Goal: Task Accomplishment & Management: Use online tool/utility

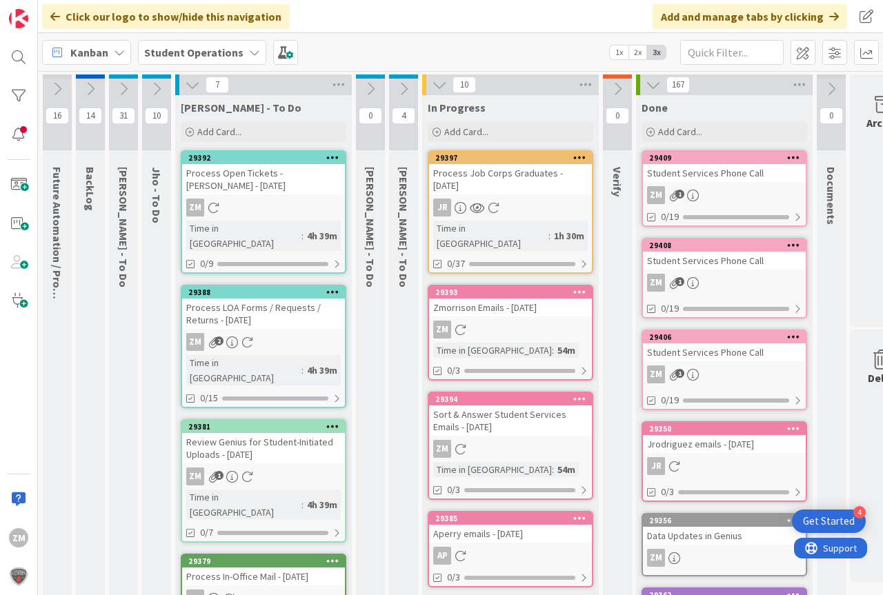
scroll to position [0, 34]
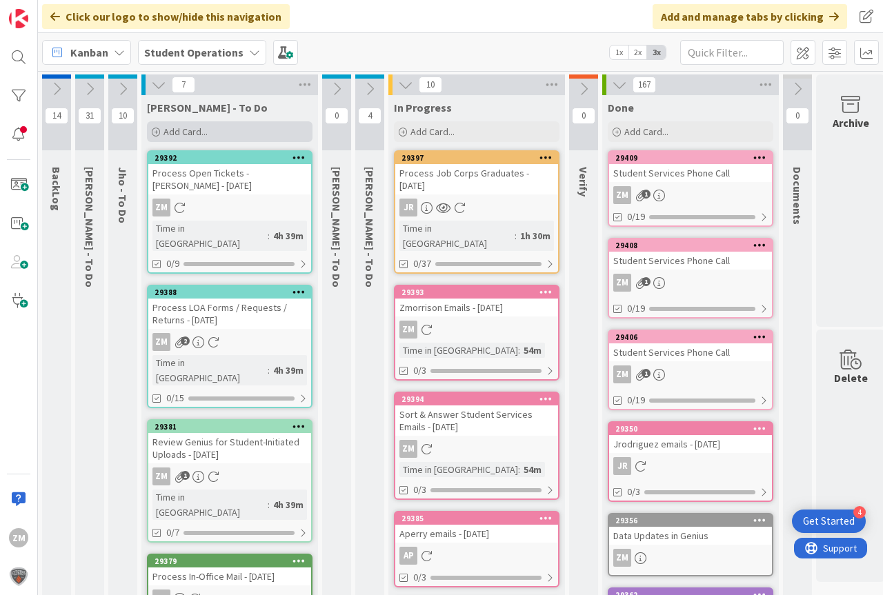
click at [190, 131] on span "Add Card..." at bounding box center [185, 132] width 44 height 12
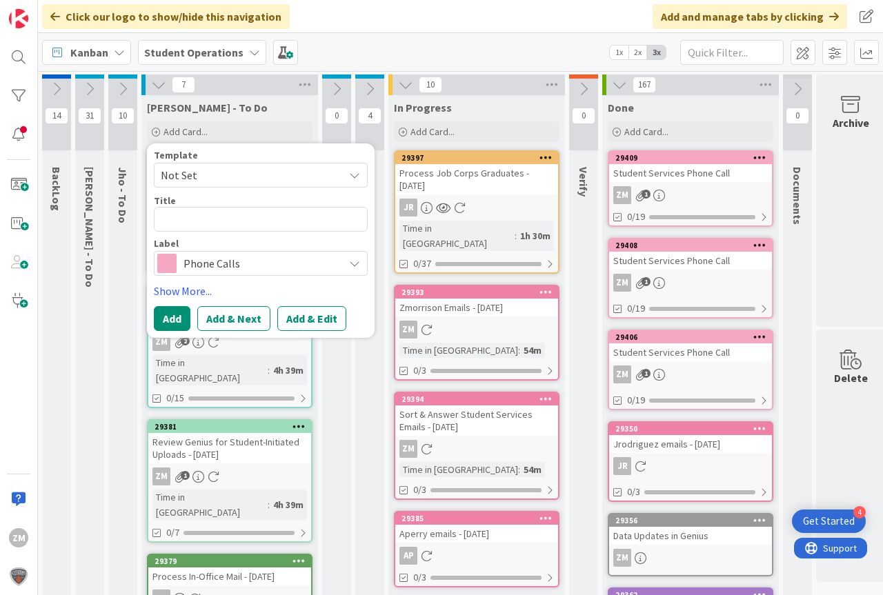
click at [356, 181] on span "Not Set" at bounding box center [261, 175] width 214 height 25
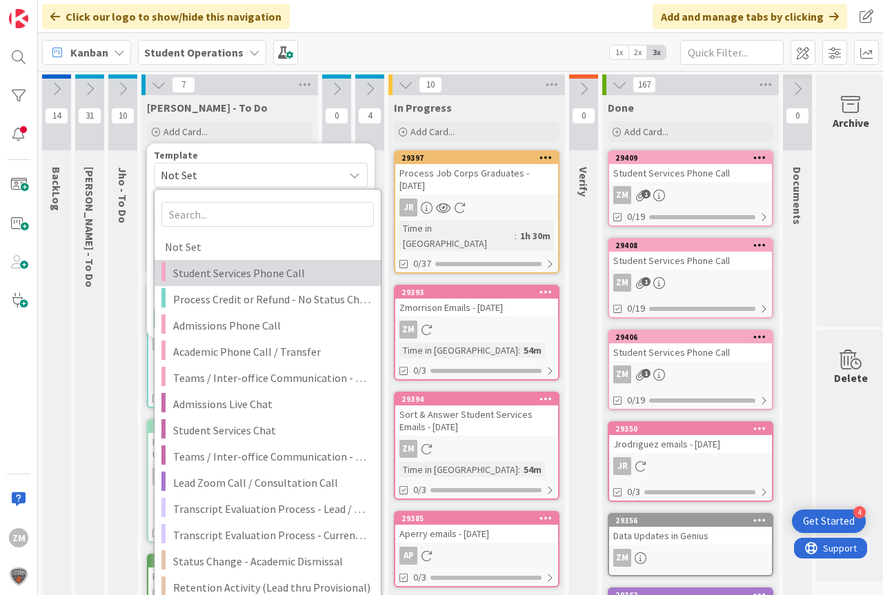
click at [214, 274] on span "Student Services Phone Call" at bounding box center [271, 273] width 197 height 18
type textarea "x"
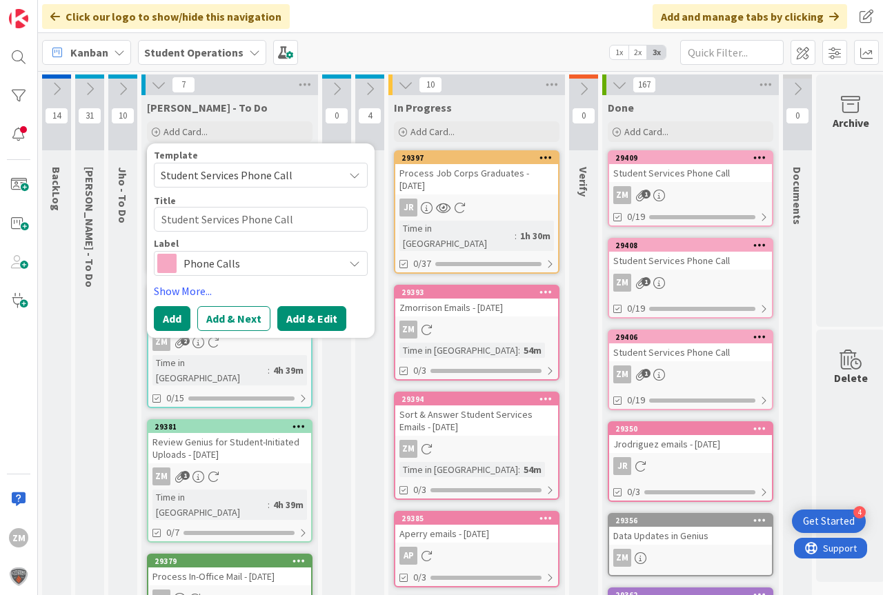
click at [300, 319] on button "Add & Edit" at bounding box center [311, 318] width 69 height 25
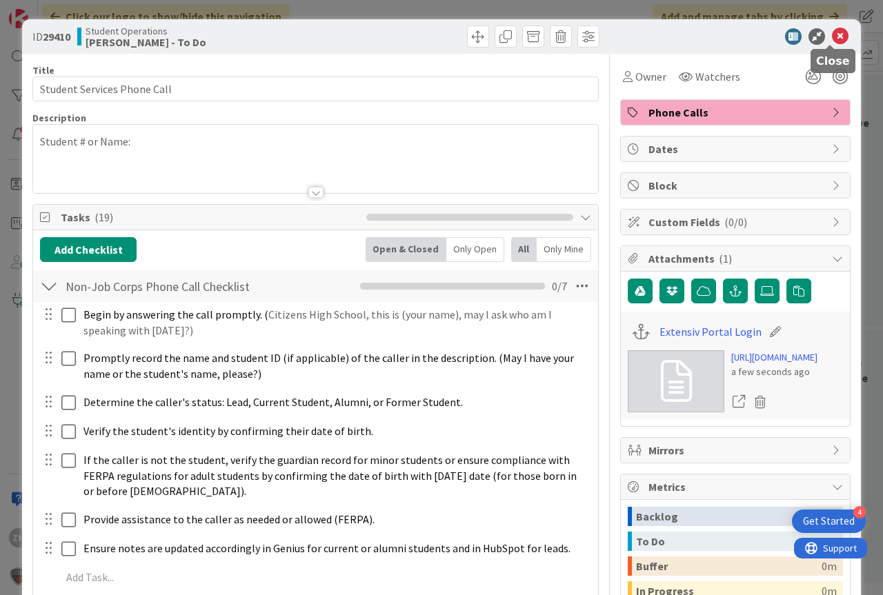
click at [832, 37] on icon at bounding box center [840, 36] width 17 height 17
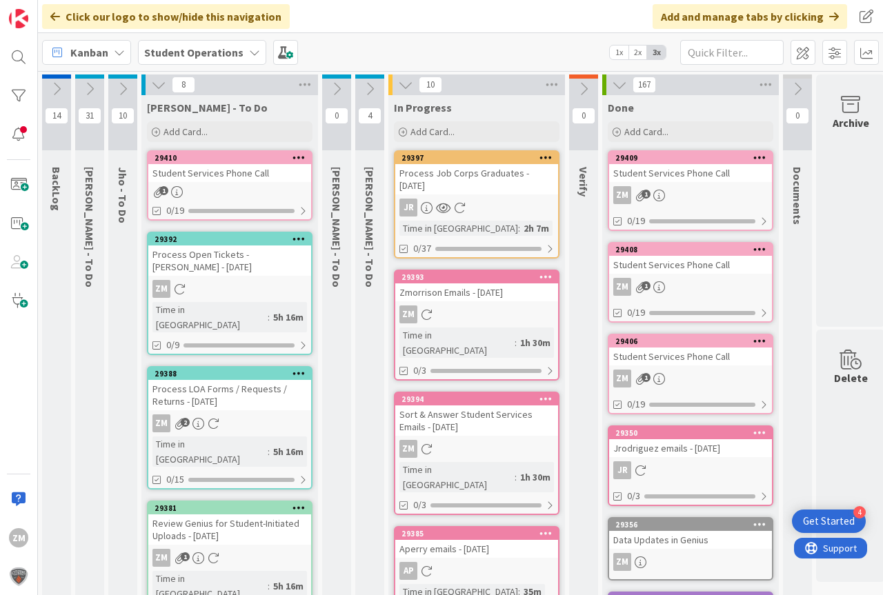
click at [303, 157] on icon at bounding box center [298, 157] width 13 height 10
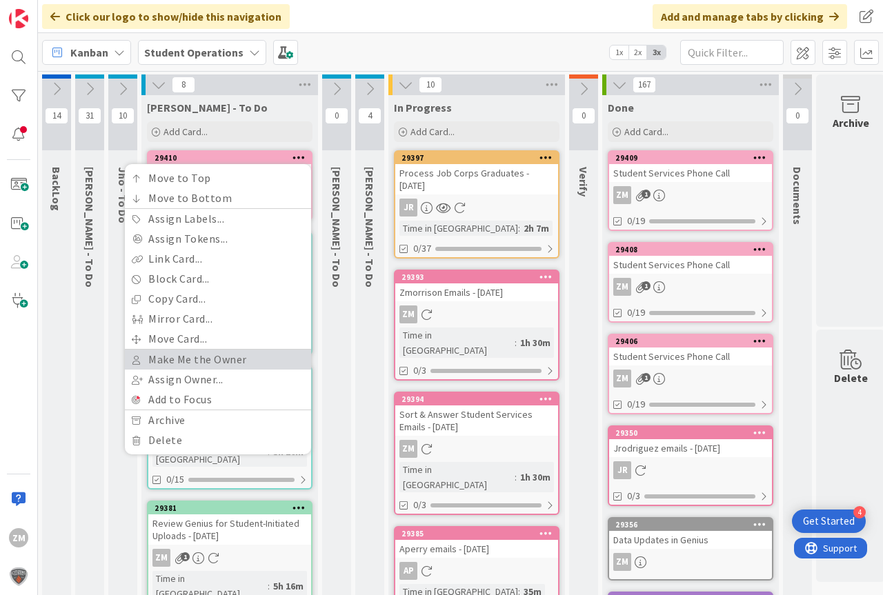
click at [211, 359] on link "Make Me the Owner" at bounding box center [218, 360] width 186 height 20
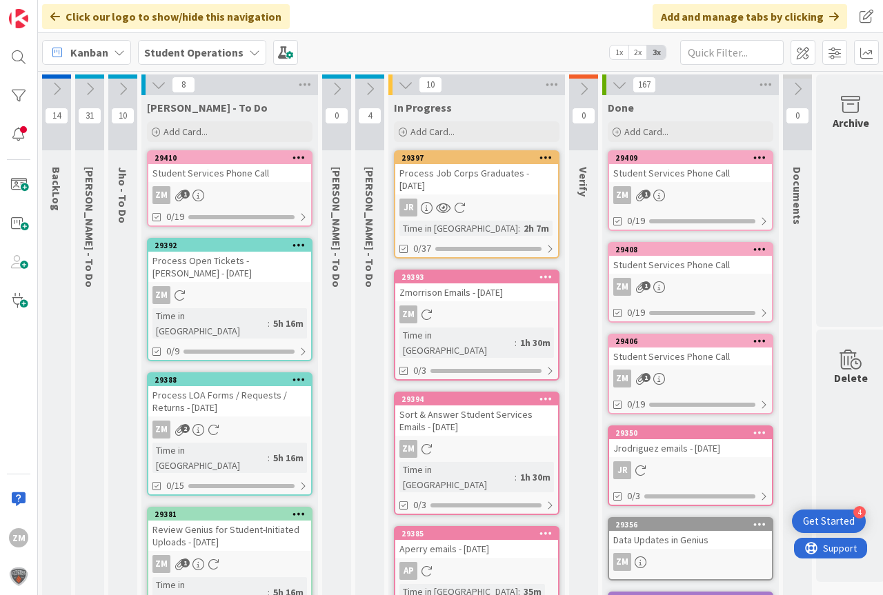
click at [167, 173] on div "Student Services Phone Call" at bounding box center [229, 173] width 163 height 18
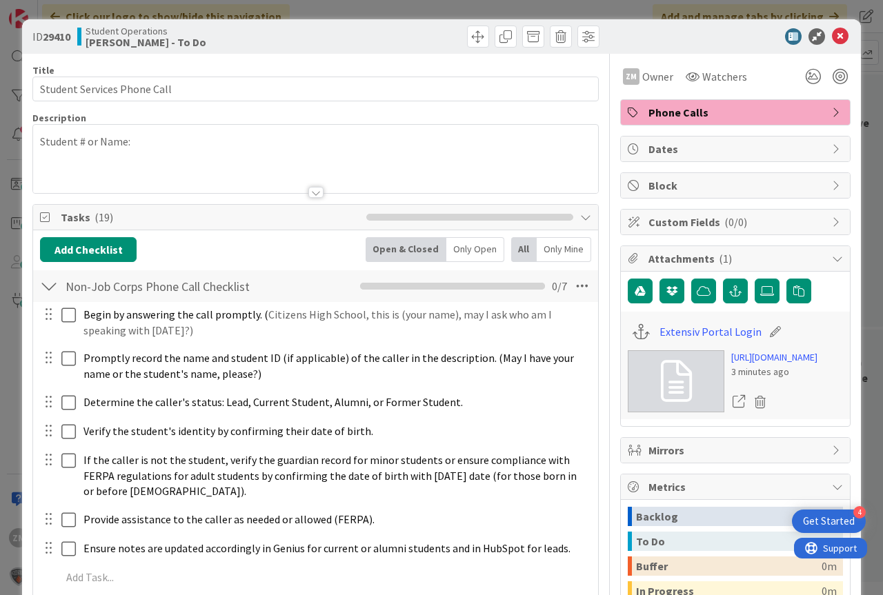
click at [146, 143] on p "Student # or Name:" at bounding box center [315, 142] width 551 height 16
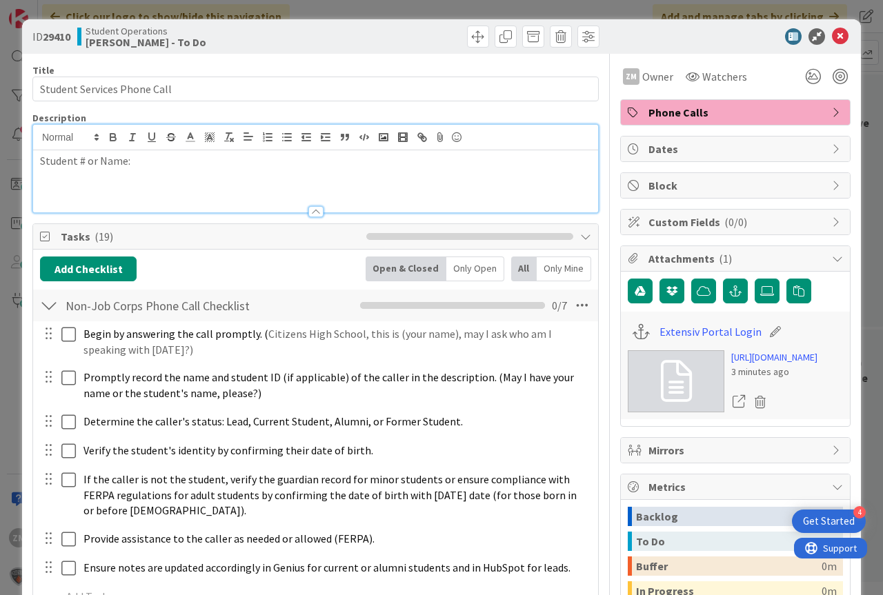
click at [143, 166] on p "Student # or Name:" at bounding box center [315, 161] width 551 height 16
click at [836, 36] on icon at bounding box center [840, 36] width 17 height 17
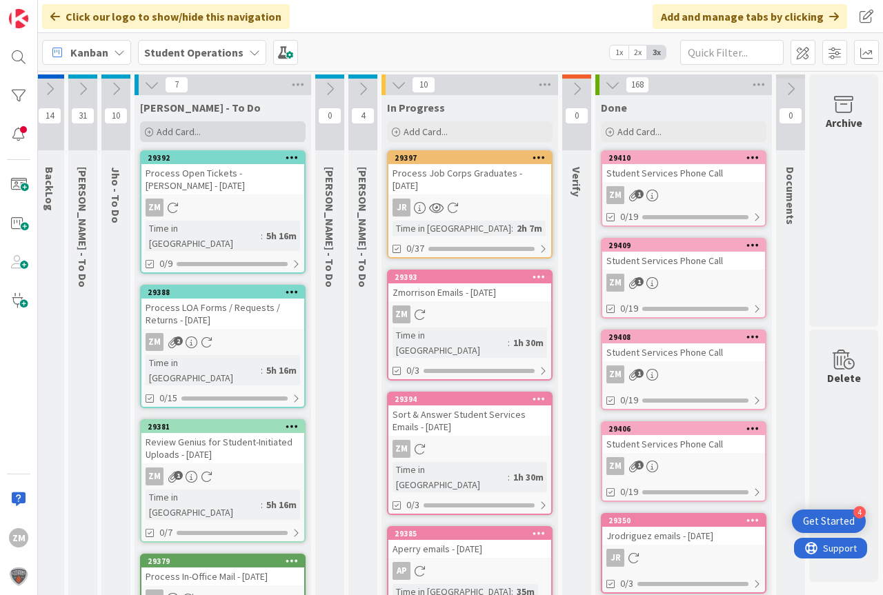
click at [181, 134] on span "Add Card..." at bounding box center [179, 132] width 44 height 12
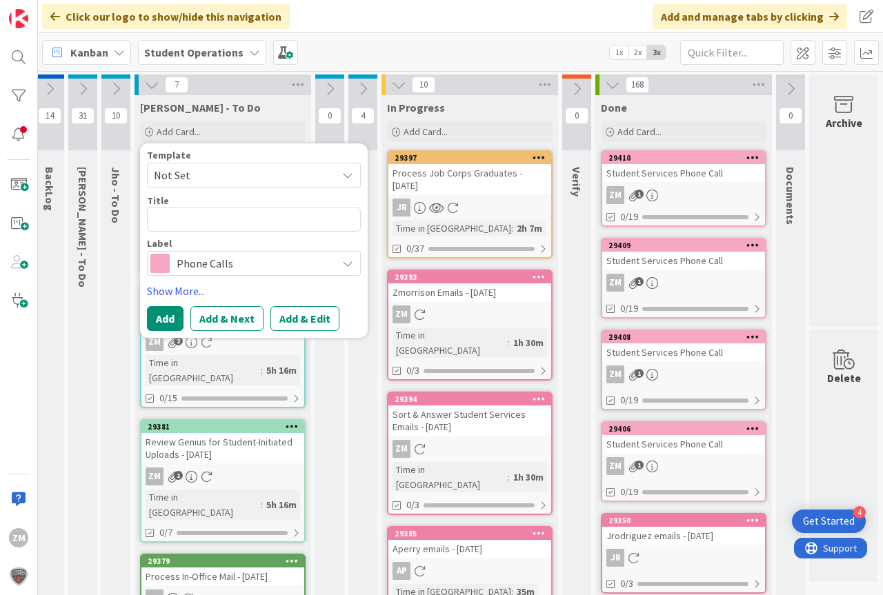
click at [342, 173] on icon at bounding box center [347, 175] width 11 height 11
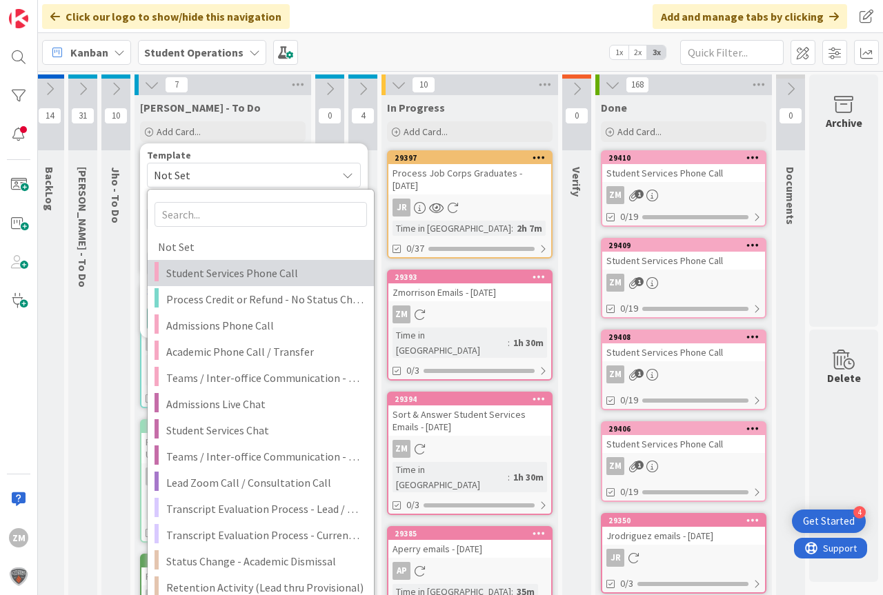
click at [174, 274] on span "Student Services Phone Call" at bounding box center [264, 273] width 197 height 18
type textarea "x"
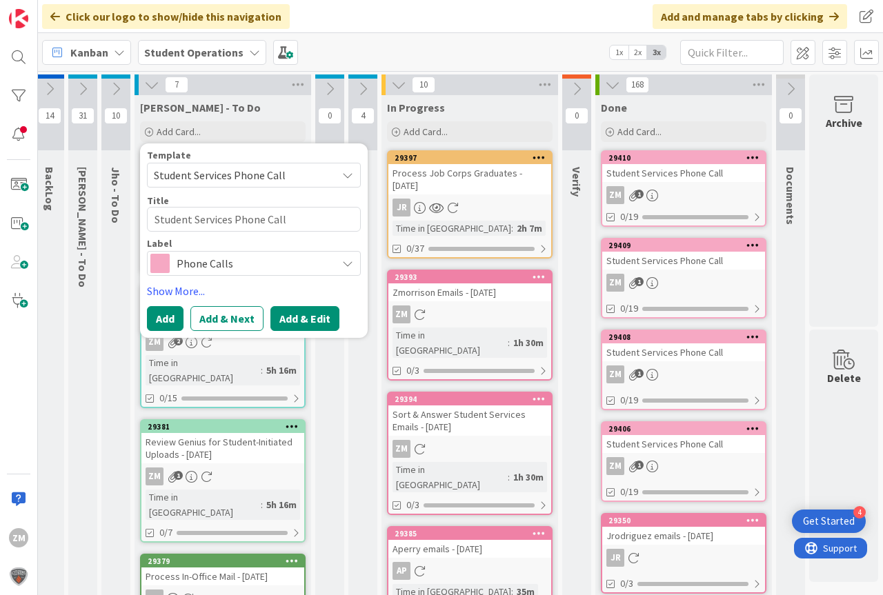
click at [286, 324] on button "Add & Edit" at bounding box center [304, 318] width 69 height 25
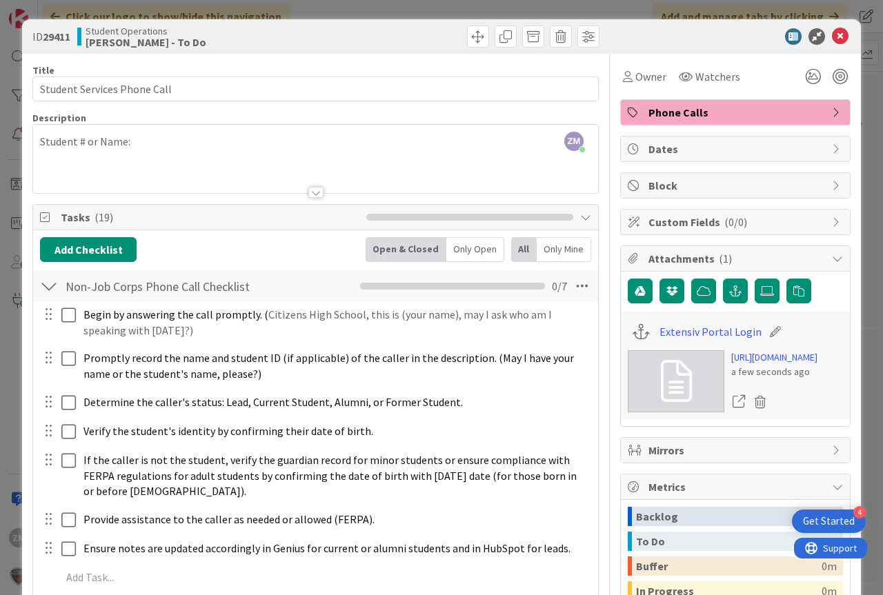
click at [160, 144] on div "ZM [PERSON_NAME] just joined Student # or Name:" at bounding box center [315, 159] width 565 height 68
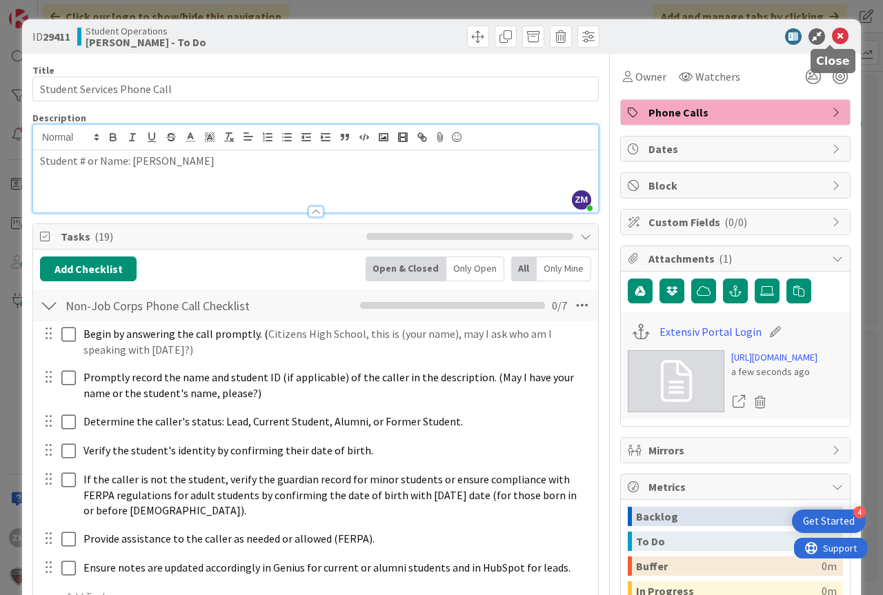
click at [832, 36] on icon at bounding box center [840, 36] width 17 height 17
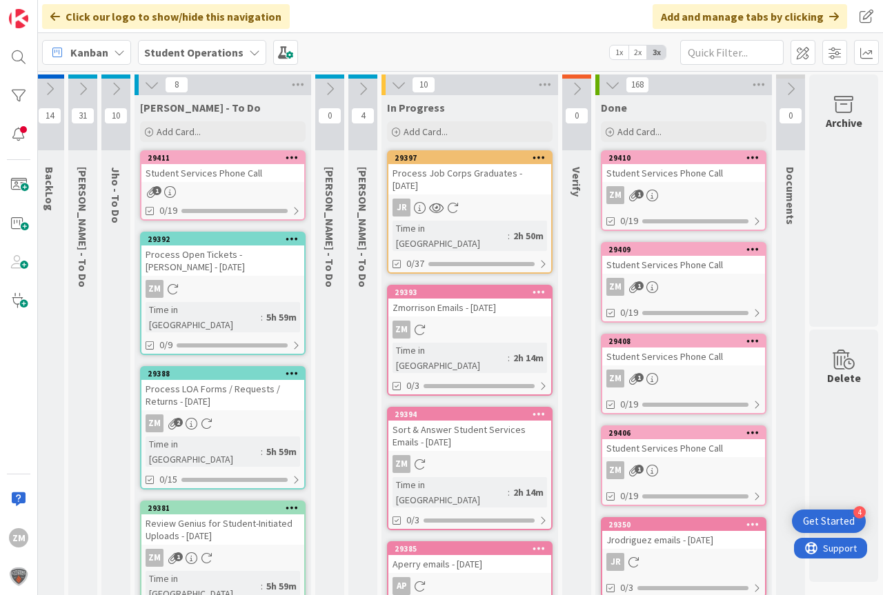
click at [286, 156] on icon at bounding box center [292, 157] width 13 height 10
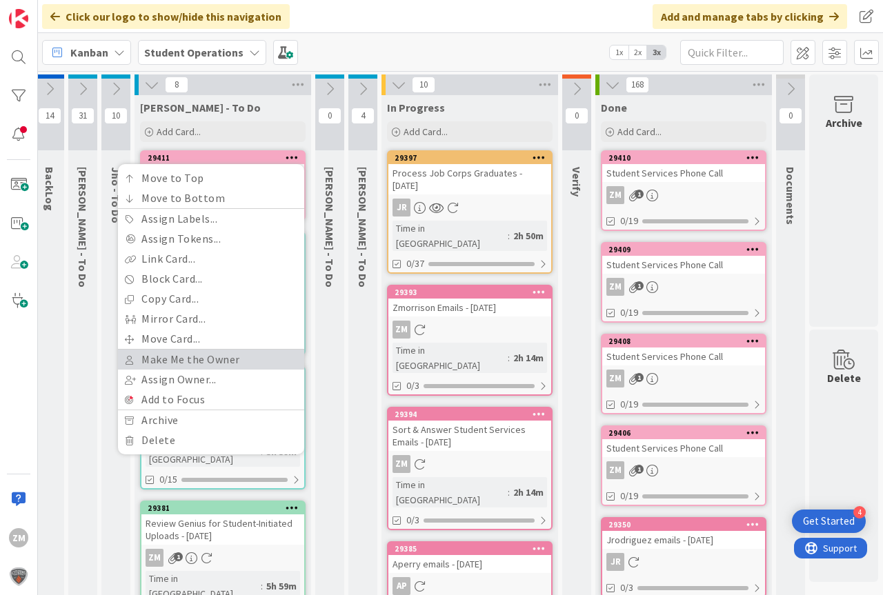
click at [156, 362] on link "Make Me the Owner" at bounding box center [211, 360] width 186 height 20
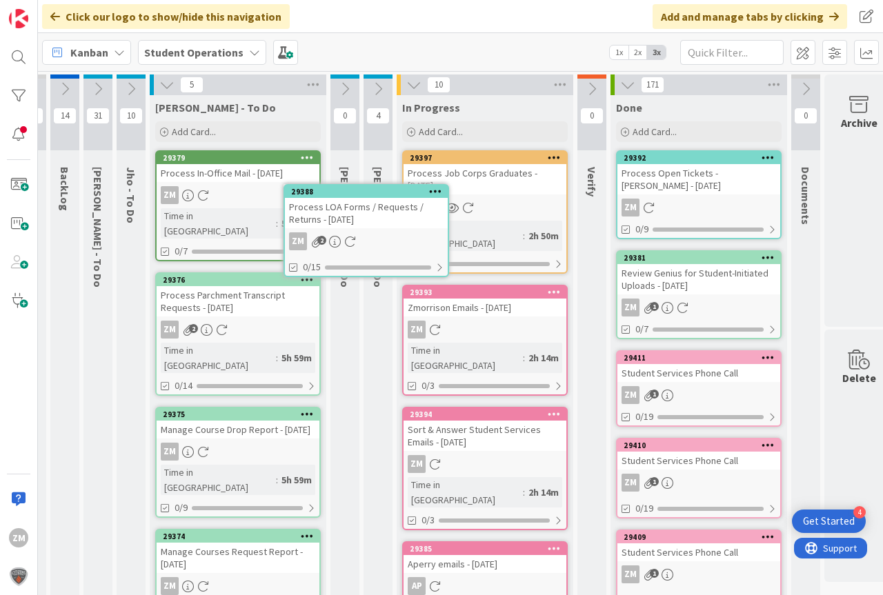
scroll to position [0, 20]
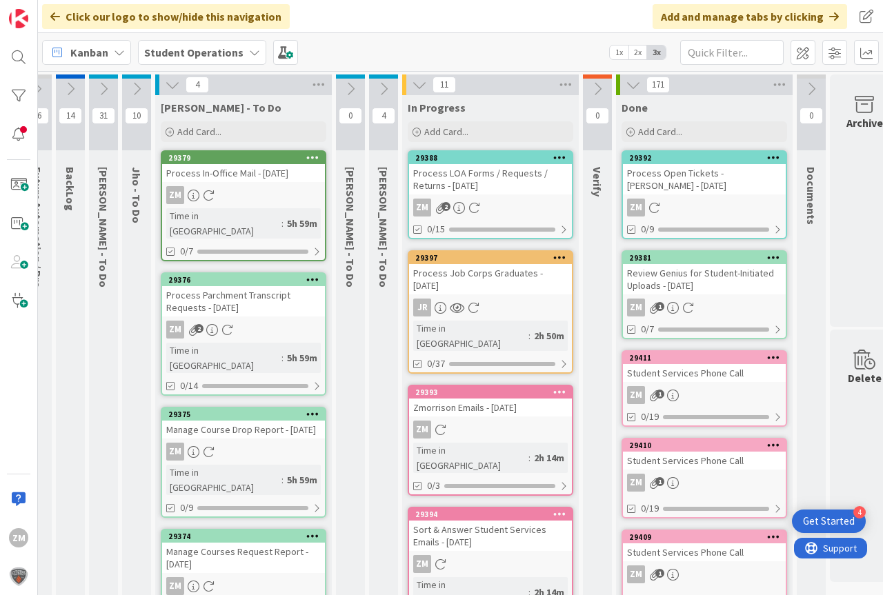
click at [490, 172] on div "Process LOA Forms / Requests / Returns - [DATE]" at bounding box center [490, 179] width 163 height 30
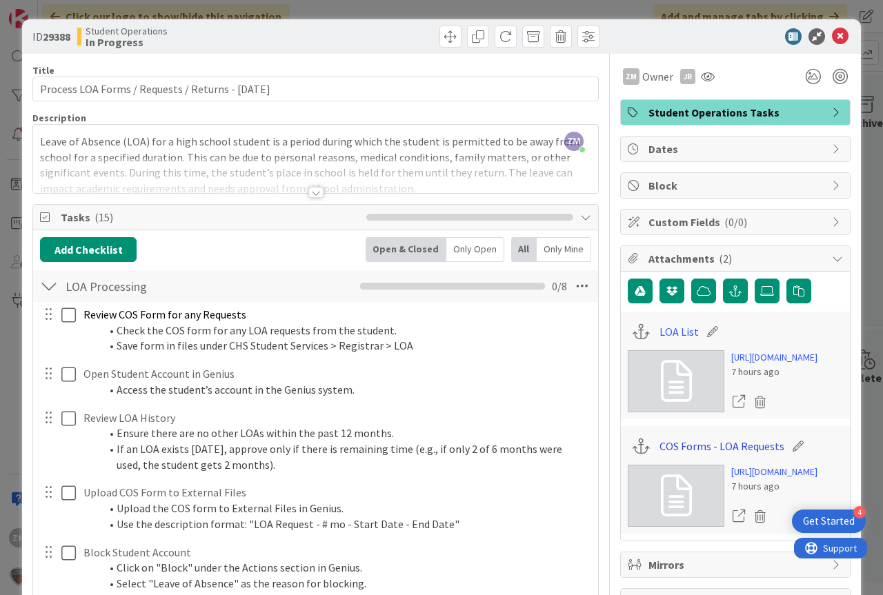
click at [701, 454] on link "COS Forms - LOA Requests" at bounding box center [721, 446] width 125 height 17
click at [832, 35] on icon at bounding box center [840, 36] width 17 height 17
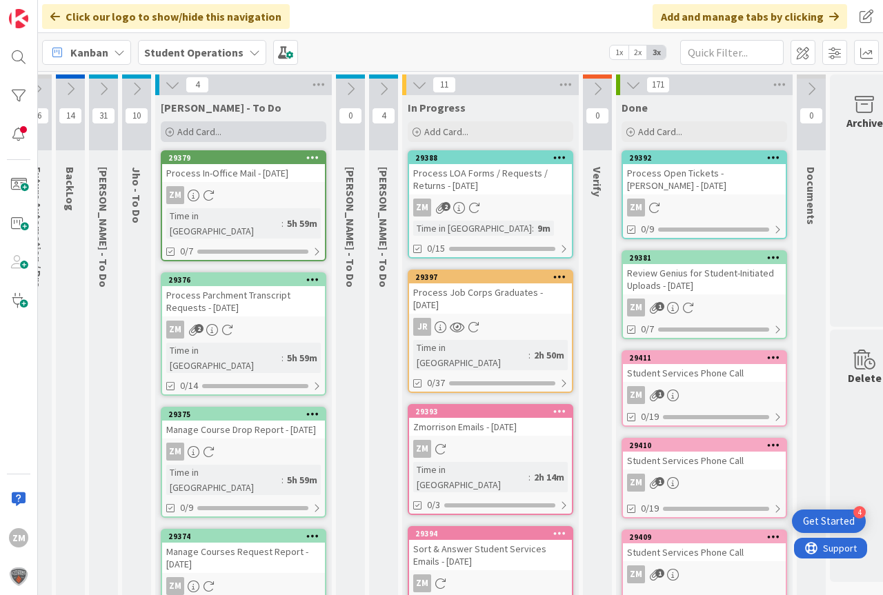
click at [213, 131] on span "Add Card..." at bounding box center [199, 132] width 44 height 12
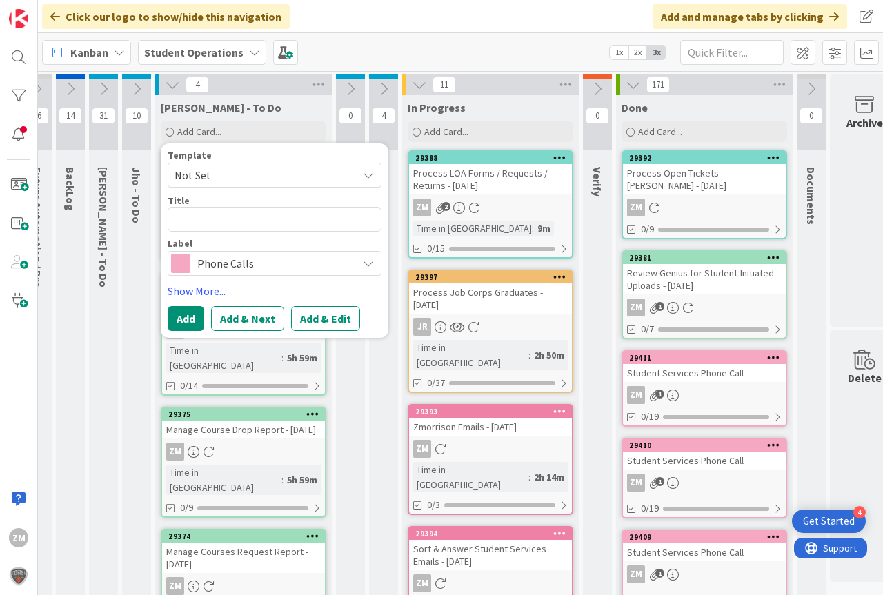
click at [365, 174] on icon at bounding box center [368, 175] width 11 height 11
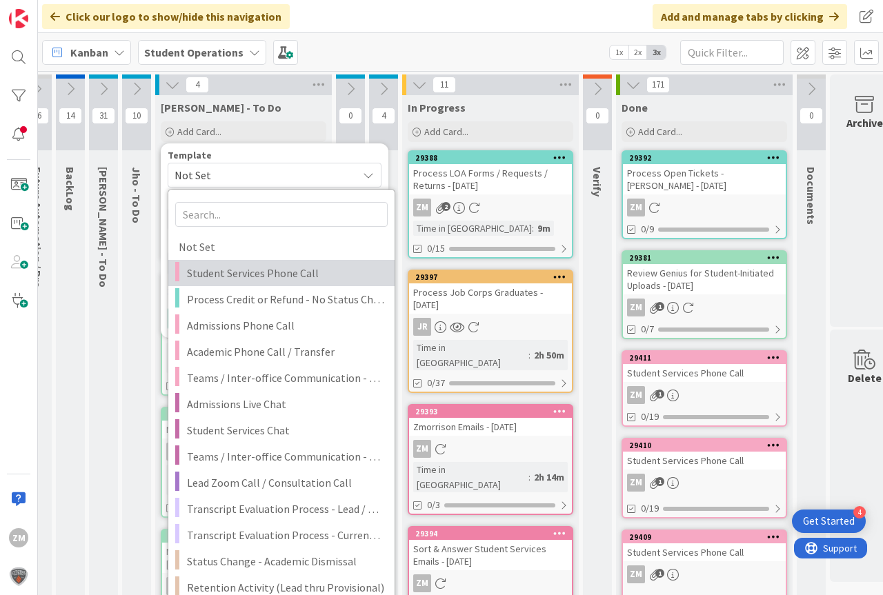
click at [251, 270] on span "Student Services Phone Call" at bounding box center [285, 273] width 197 height 18
type textarea "x"
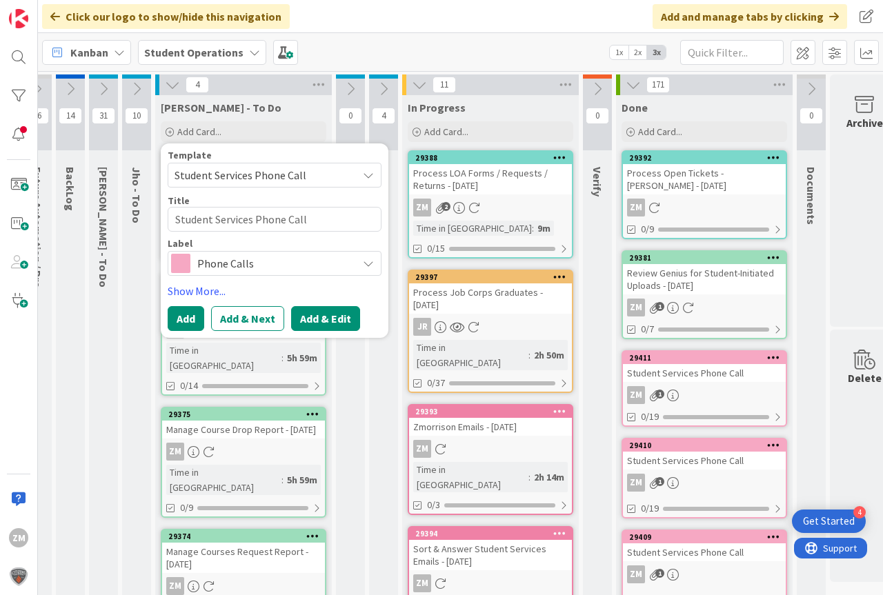
click at [318, 319] on button "Add & Edit" at bounding box center [325, 318] width 69 height 25
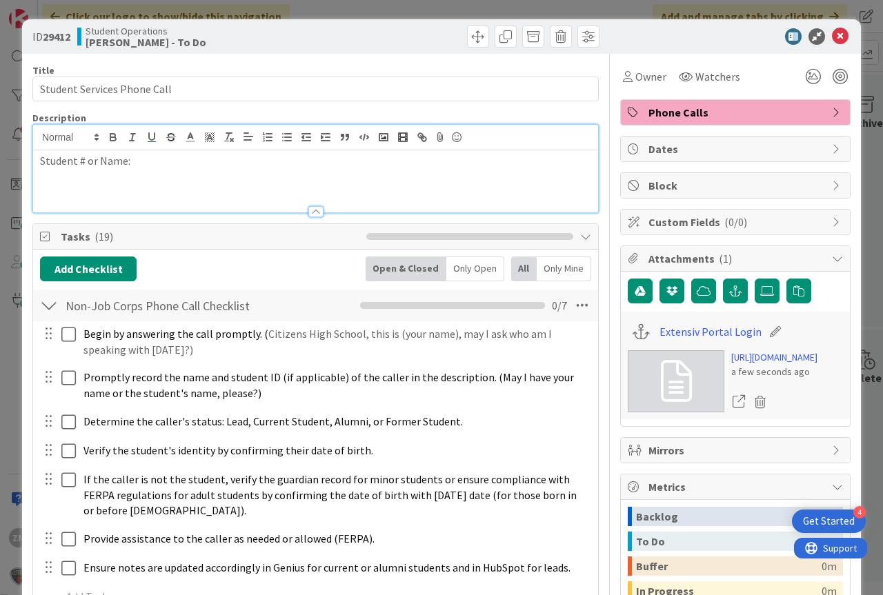
click at [143, 138] on div "Student # or Name:" at bounding box center [315, 169] width 565 height 88
drag, startPoint x: 834, startPoint y: 37, endPoint x: 828, endPoint y: 41, distance: 7.5
click at [834, 39] on icon at bounding box center [840, 36] width 17 height 17
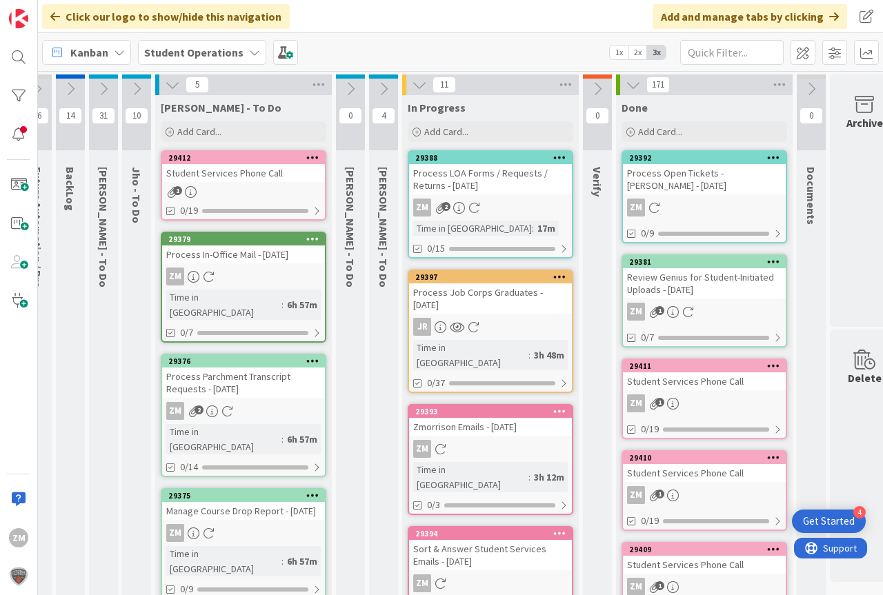
click at [313, 158] on icon at bounding box center [312, 157] width 13 height 10
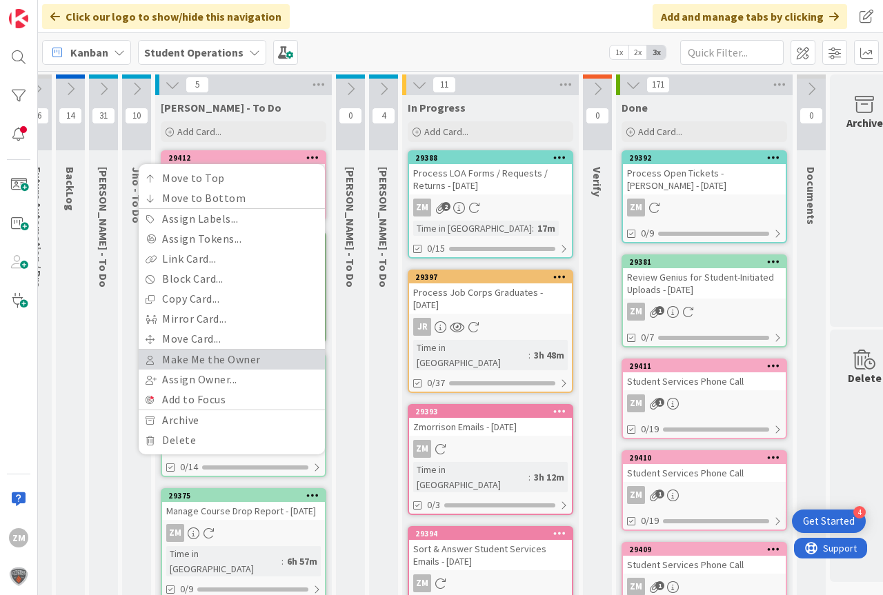
click at [213, 351] on link "Make Me the Owner" at bounding box center [232, 360] width 186 height 20
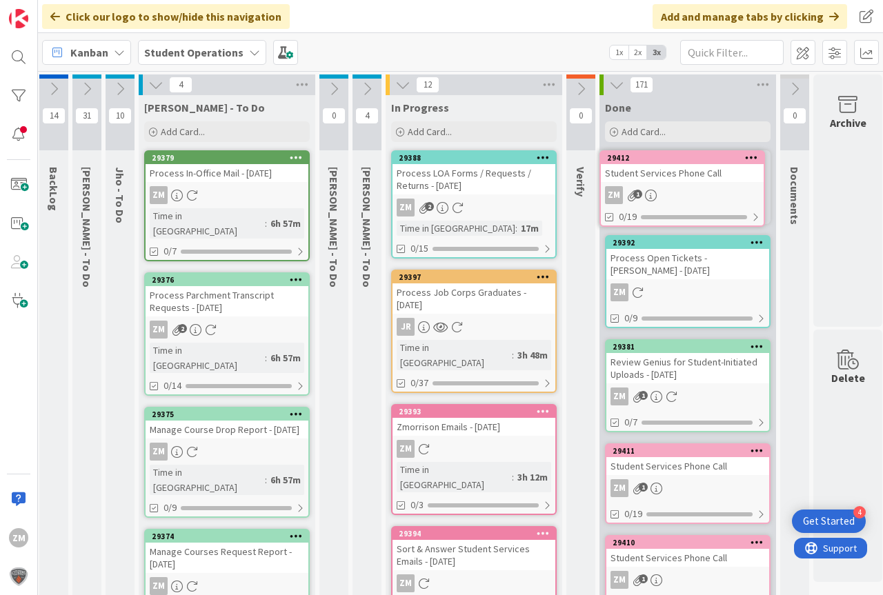
scroll to position [0, 50]
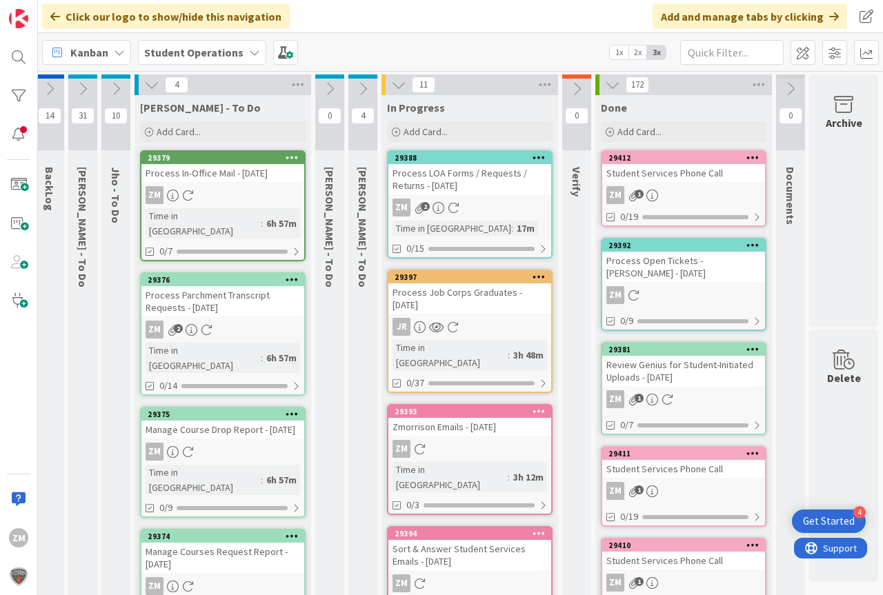
click at [423, 168] on div "Process LOA Forms / Requests / Returns - [DATE]" at bounding box center [469, 179] width 163 height 30
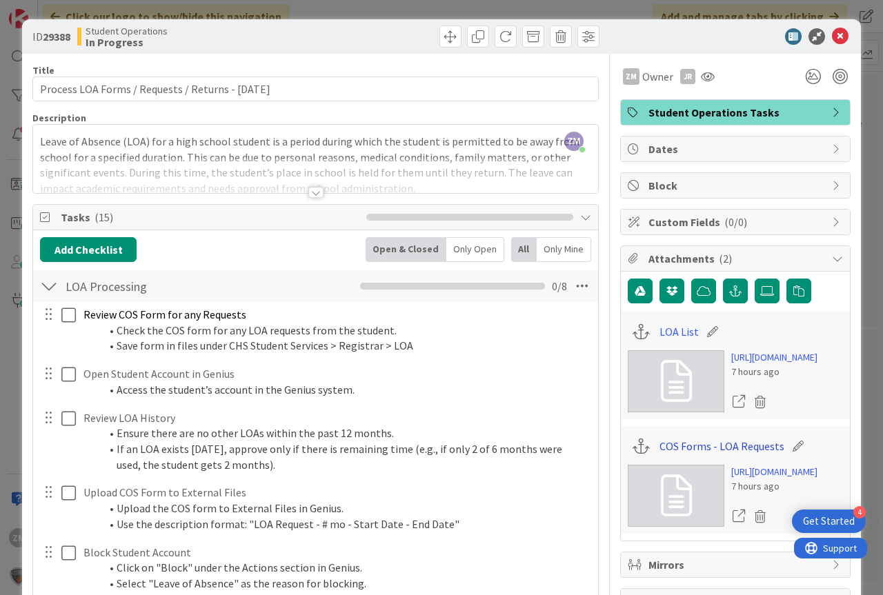
click at [723, 454] on link "COS Forms - LOA Requests" at bounding box center [721, 446] width 125 height 17
click at [683, 332] on link "LOA List" at bounding box center [678, 331] width 39 height 17
click at [834, 33] on icon at bounding box center [840, 36] width 17 height 17
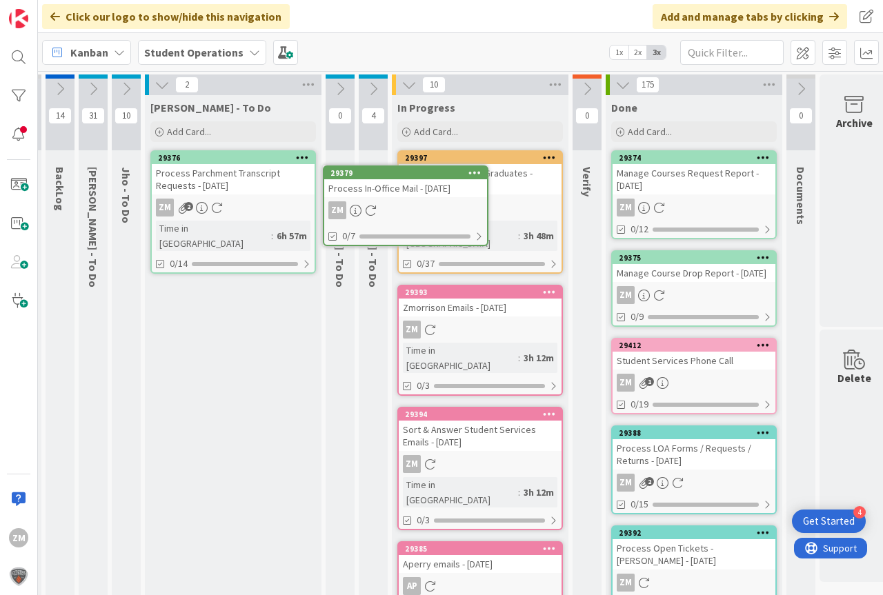
scroll to position [0, 20]
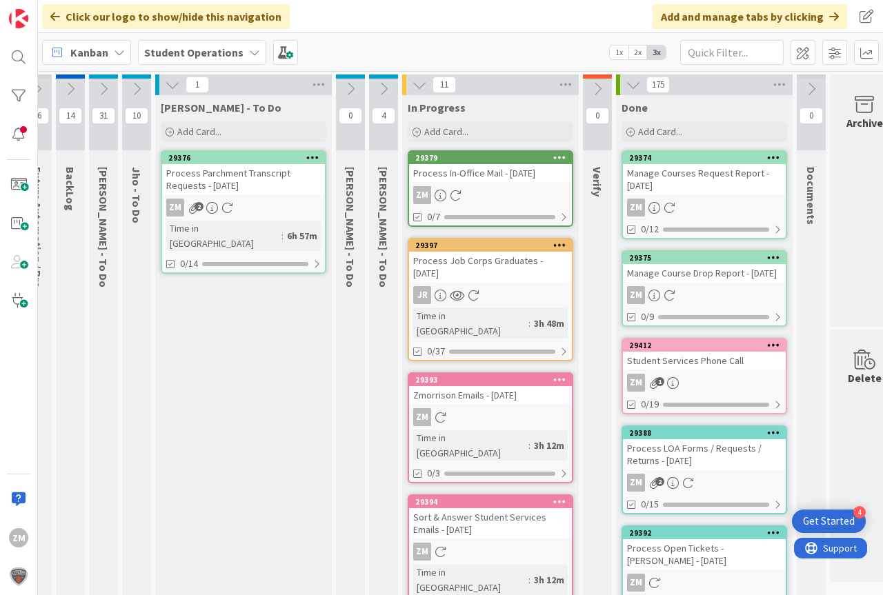
click at [137, 88] on icon at bounding box center [136, 88] width 15 height 15
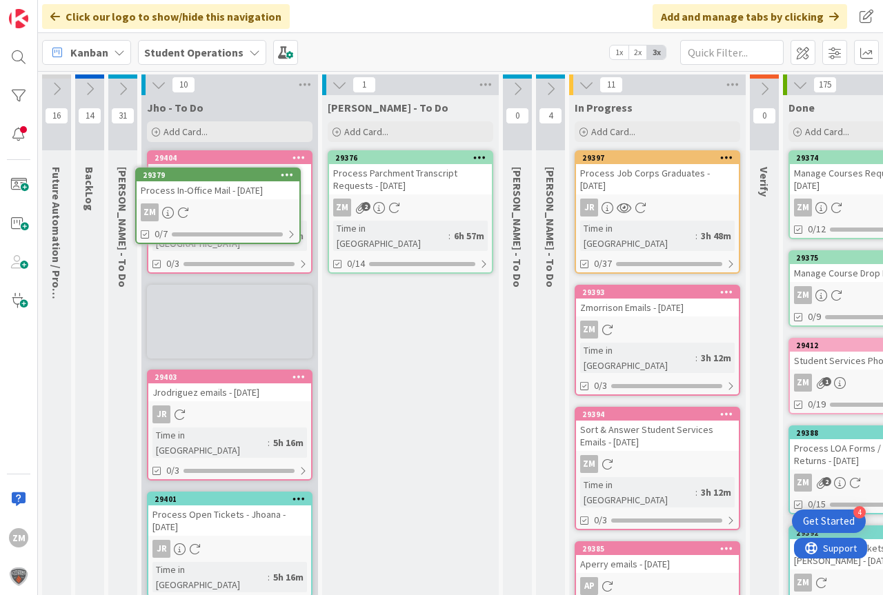
scroll to position [0, 0]
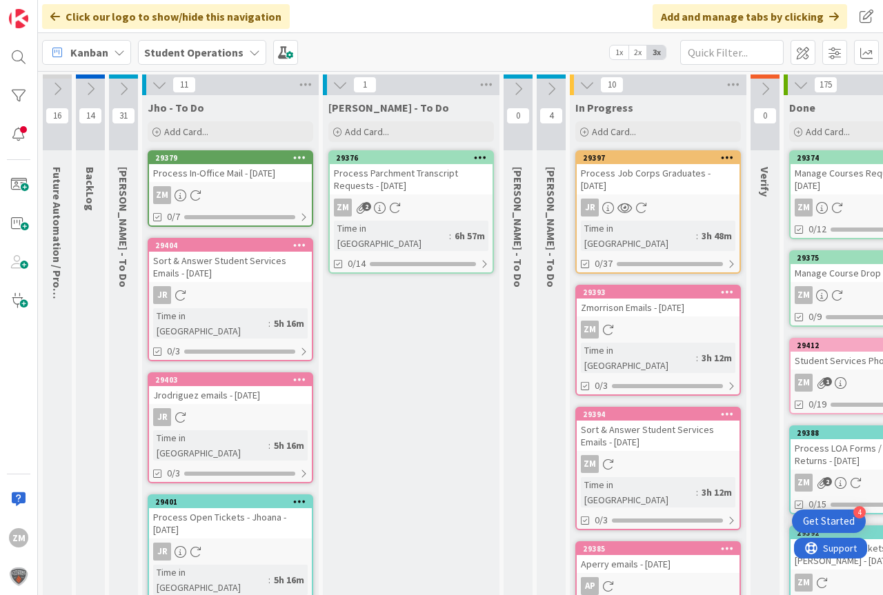
click at [165, 84] on icon at bounding box center [159, 84] width 15 height 15
